Goal: Find specific page/section: Find specific page/section

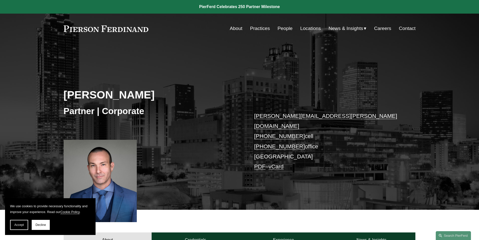
click at [284, 27] on link "People" at bounding box center [285, 29] width 15 height 10
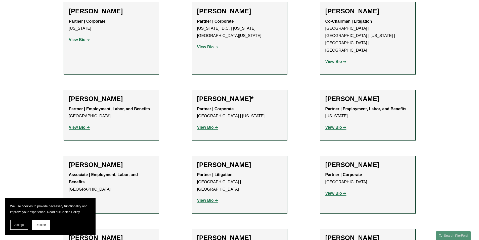
scroll to position [2113, 0]
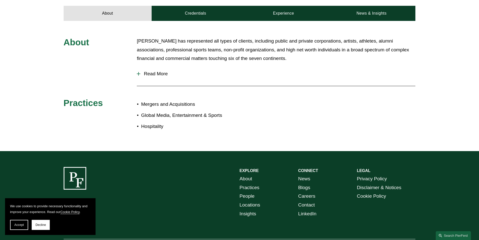
scroll to position [245, 0]
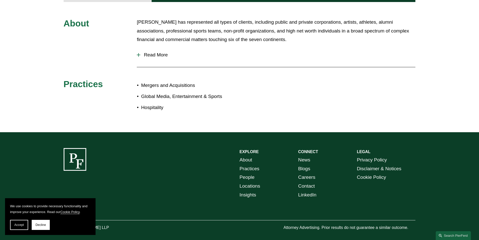
click at [146, 52] on span "Read More" at bounding box center [277, 55] width 275 height 6
